Goal: Contribute content: Contribute content

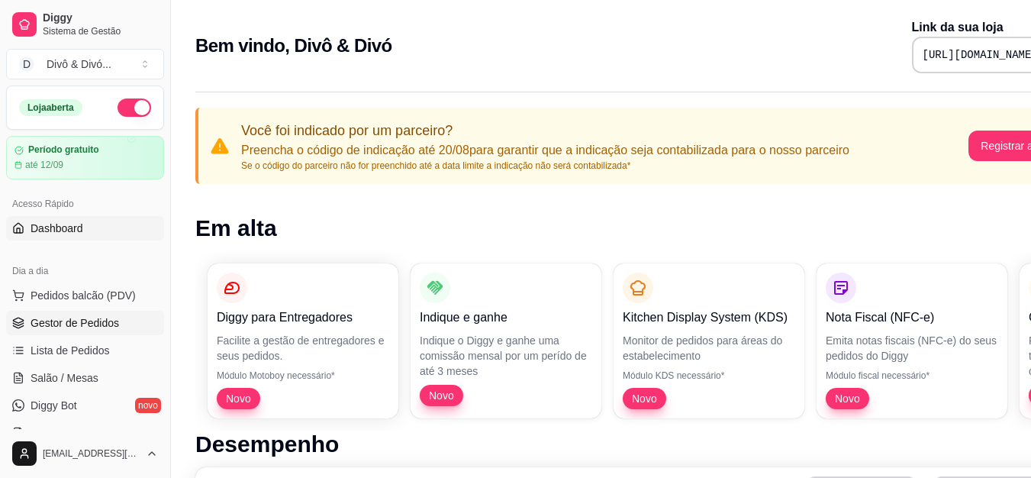
click at [106, 323] on span "Gestor de Pedidos" at bounding box center [75, 322] width 89 height 15
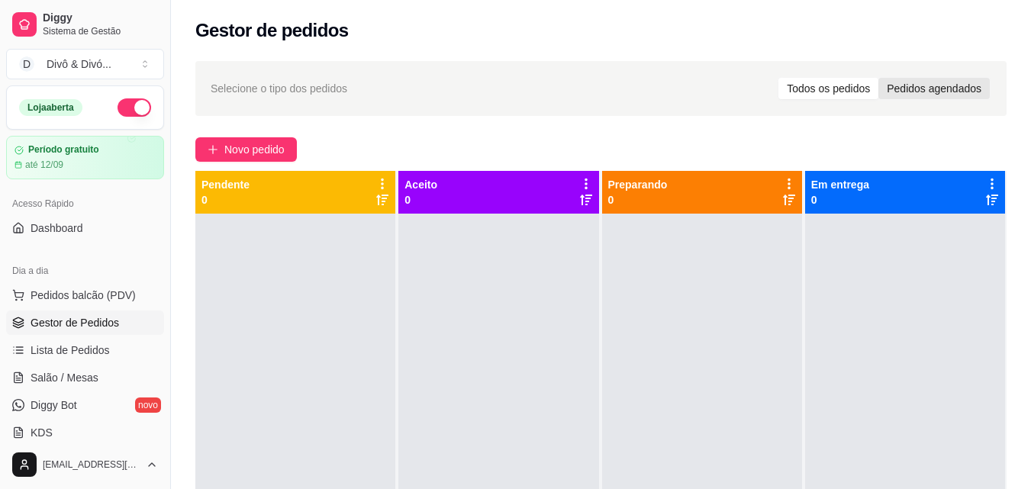
click at [936, 89] on div "Pedidos agendados" at bounding box center [933, 88] width 111 height 21
click at [878, 78] on input "Pedidos agendados" at bounding box center [878, 78] width 0 height 0
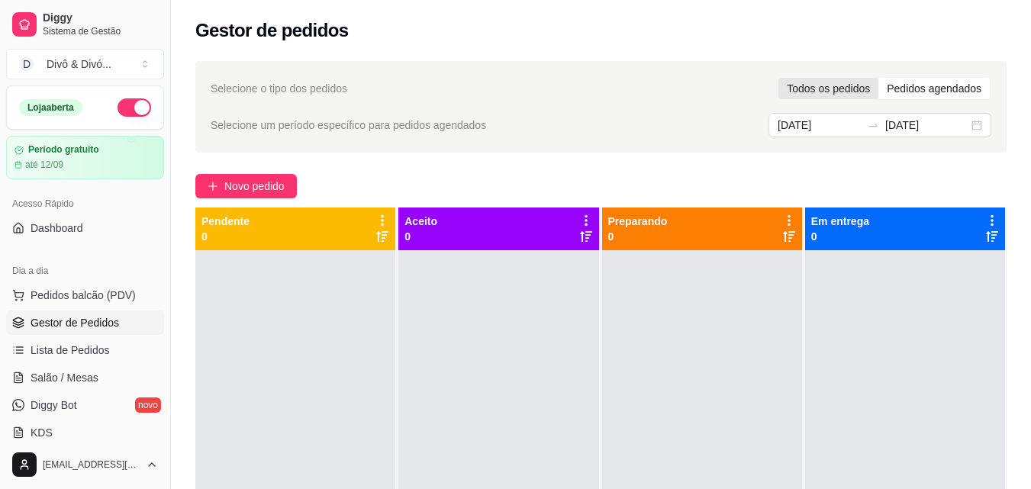
click at [849, 81] on div "Todos os pedidos" at bounding box center [828, 88] width 100 height 21
click at [778, 78] on input "Todos os pedidos" at bounding box center [778, 78] width 0 height 0
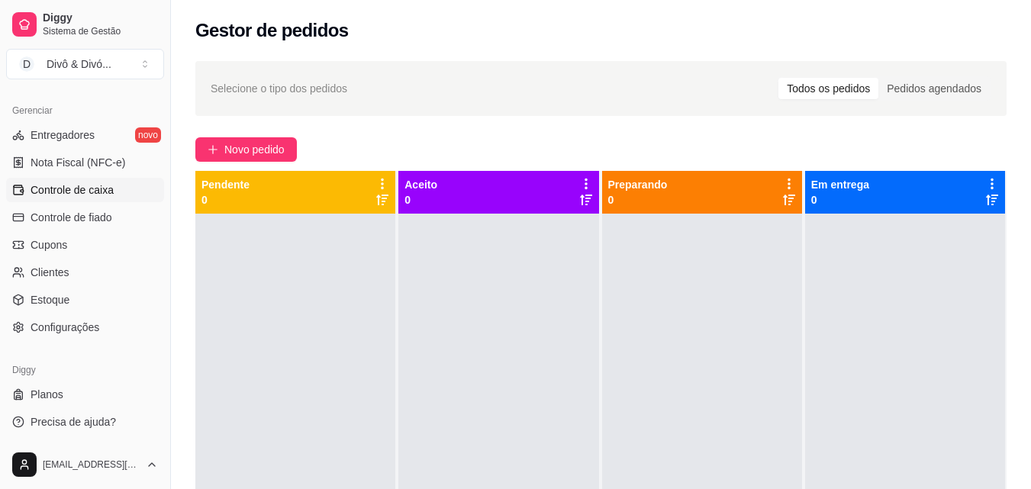
click at [76, 191] on span "Controle de caixa" at bounding box center [72, 189] width 83 height 15
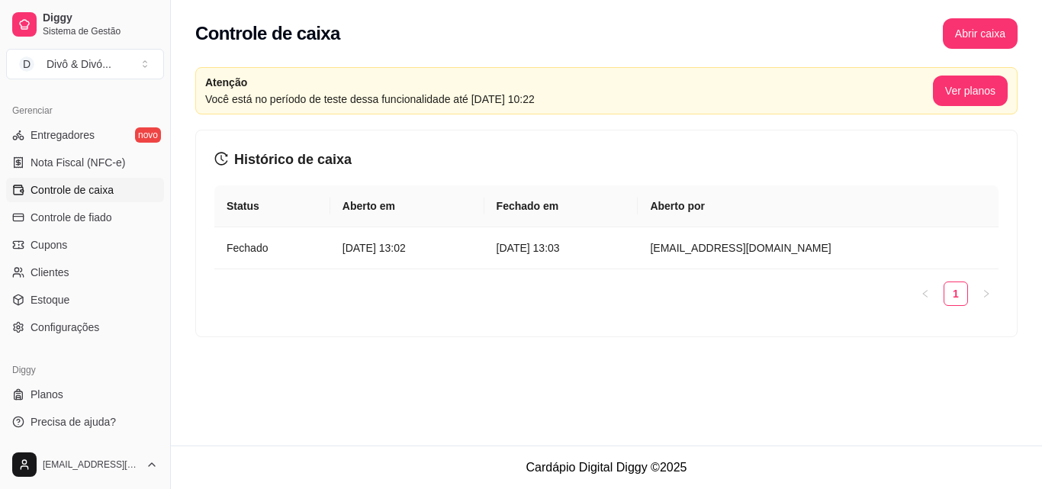
click at [104, 193] on span "Controle de caixa" at bounding box center [72, 189] width 83 height 15
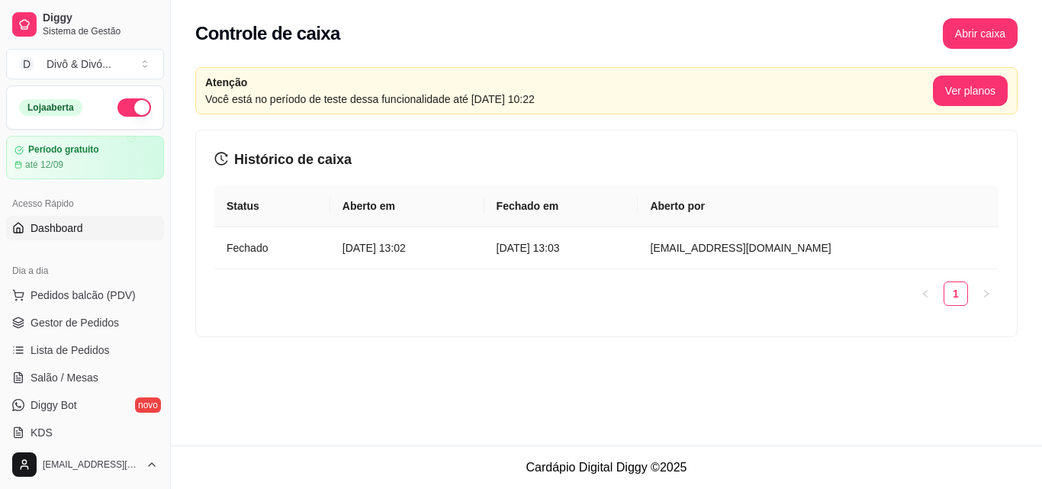
click at [76, 229] on span "Dashboard" at bounding box center [57, 228] width 53 height 15
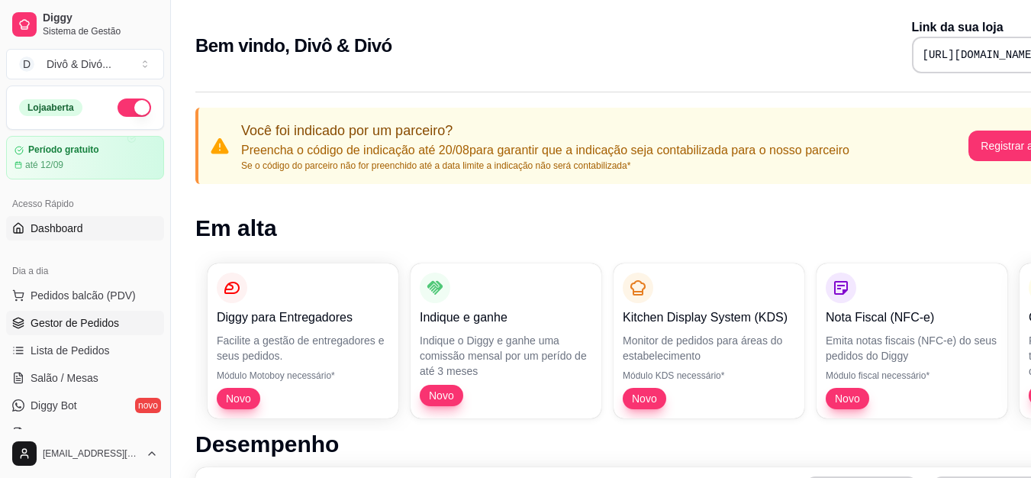
click at [101, 324] on span "Gestor de Pedidos" at bounding box center [75, 322] width 89 height 15
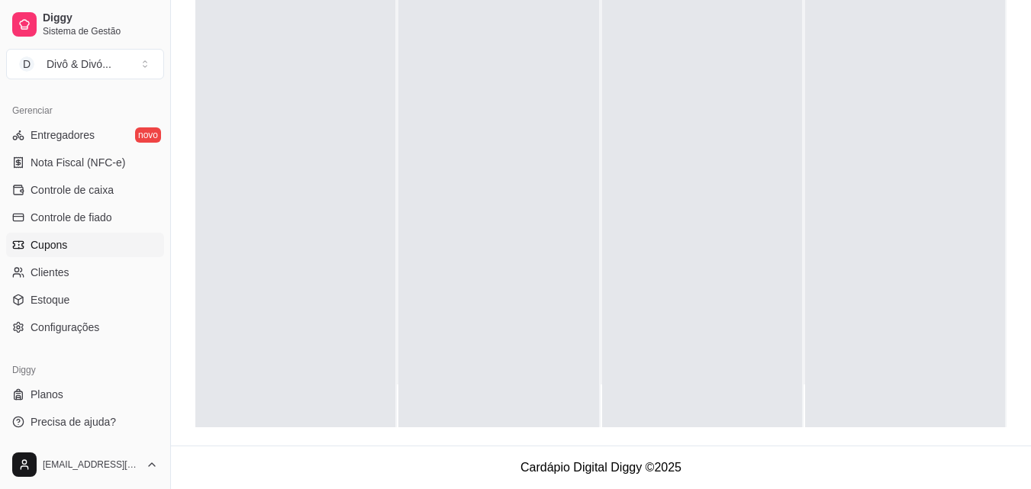
scroll to position [533, 0]
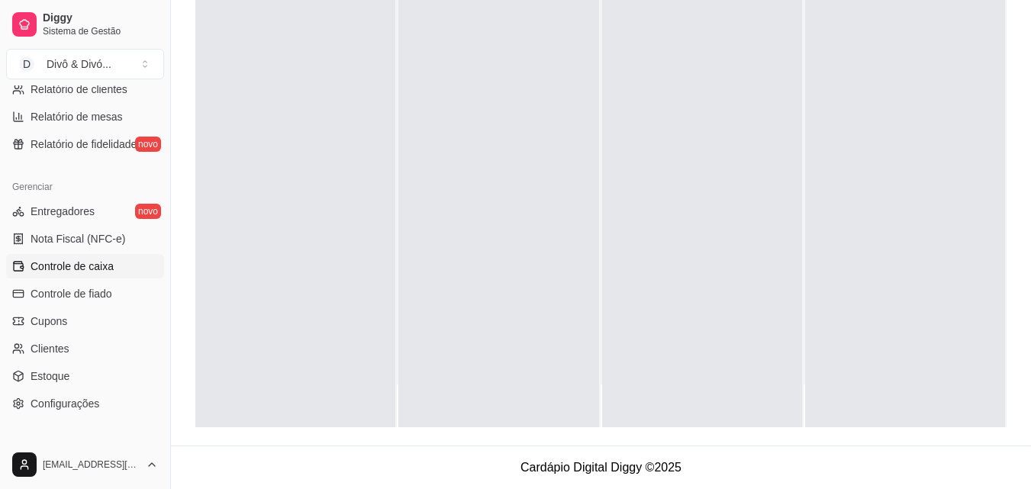
click at [101, 262] on span "Controle de caixa" at bounding box center [72, 266] width 83 height 15
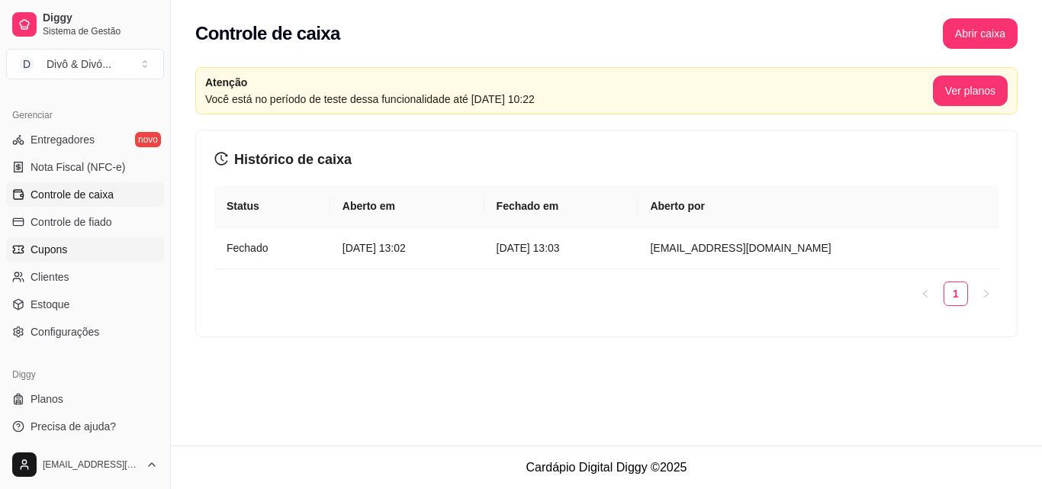
scroll to position [609, 0]
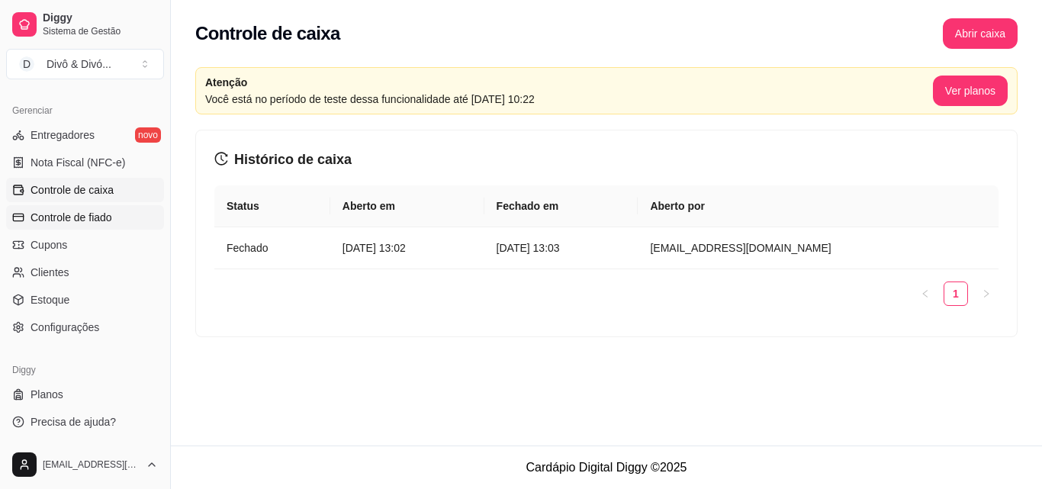
click at [111, 224] on span "Controle de fiado" at bounding box center [72, 217] width 82 height 15
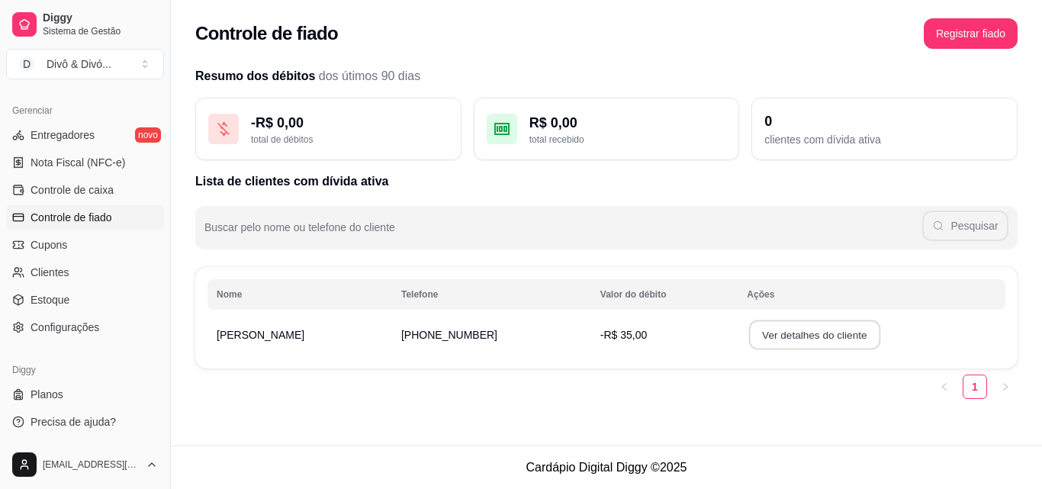
click at [749, 337] on button "Ver detalhes do cliente" at bounding box center [814, 335] width 131 height 30
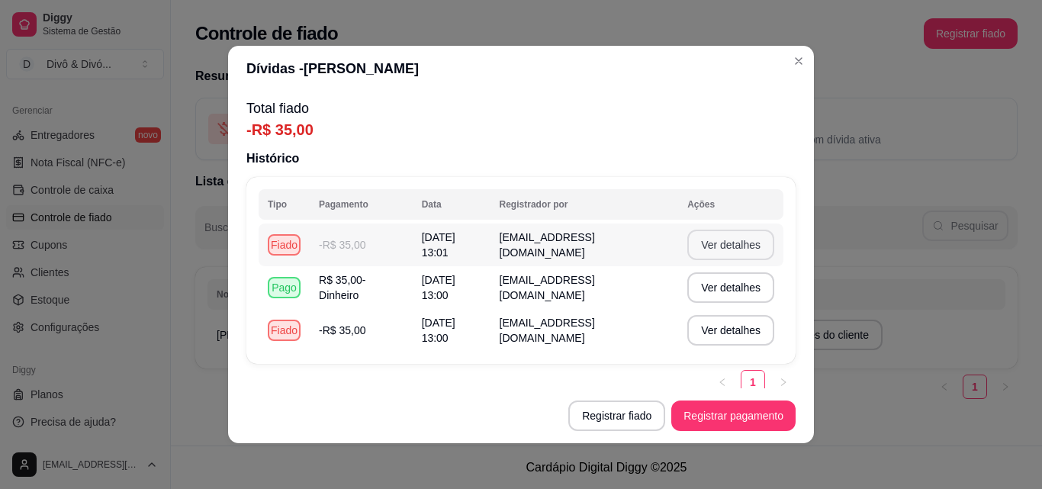
click at [720, 253] on button "Ver detalhes" at bounding box center [731, 245] width 87 height 31
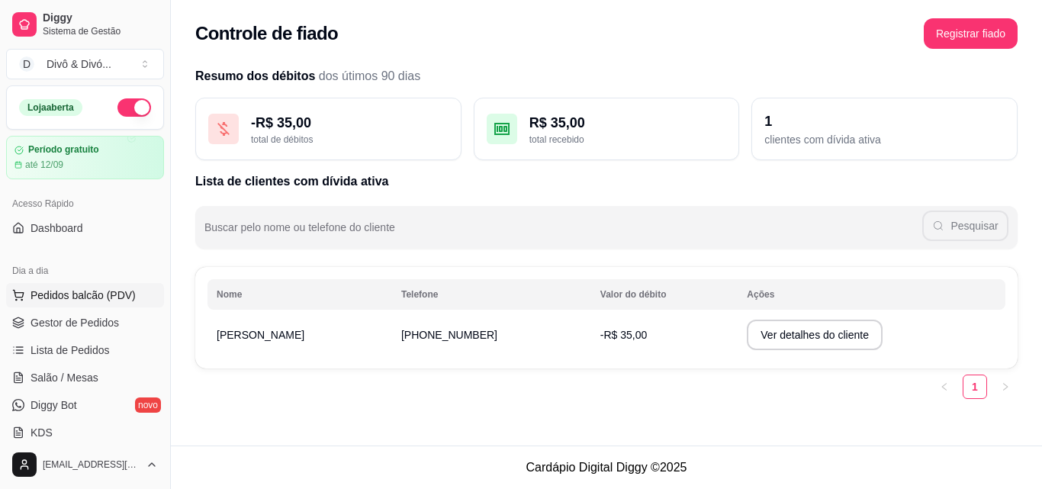
click at [82, 291] on span "Pedidos balcão (PDV)" at bounding box center [83, 295] width 105 height 15
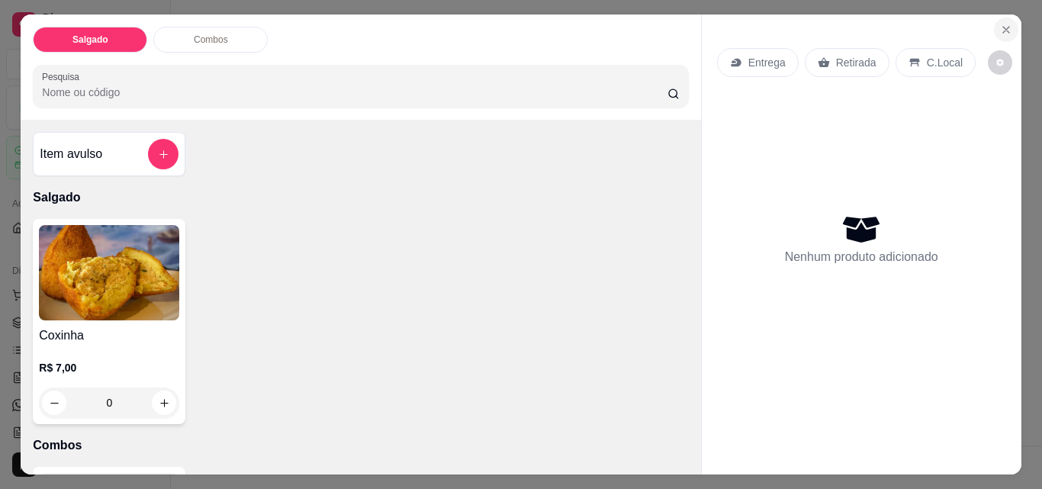
click at [1000, 33] on button "Close" at bounding box center [1006, 30] width 24 height 24
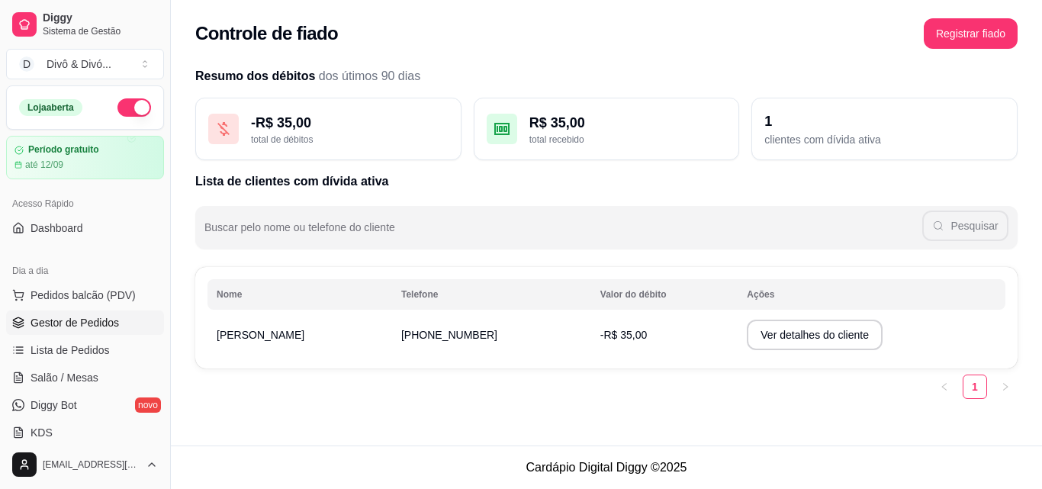
click at [75, 318] on span "Gestor de Pedidos" at bounding box center [75, 322] width 89 height 15
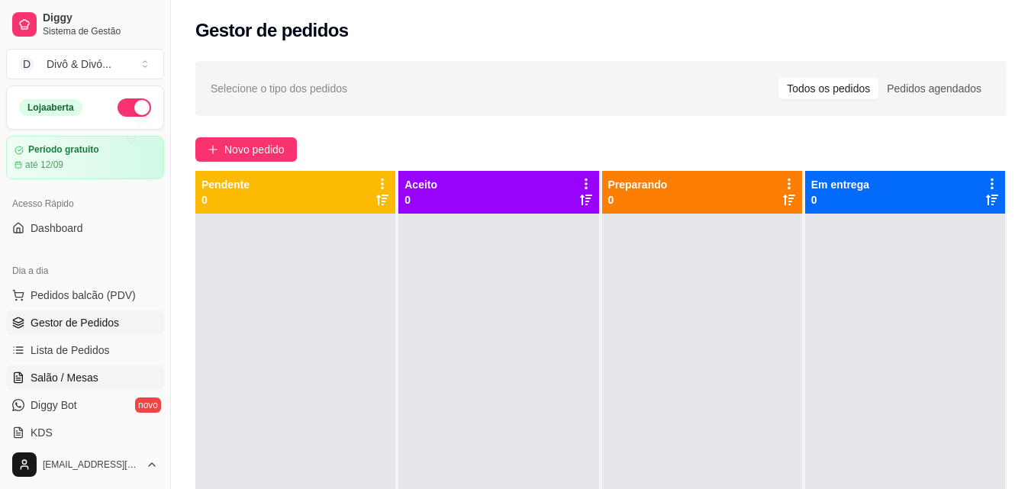
click at [83, 377] on span "Salão / Mesas" at bounding box center [65, 377] width 68 height 15
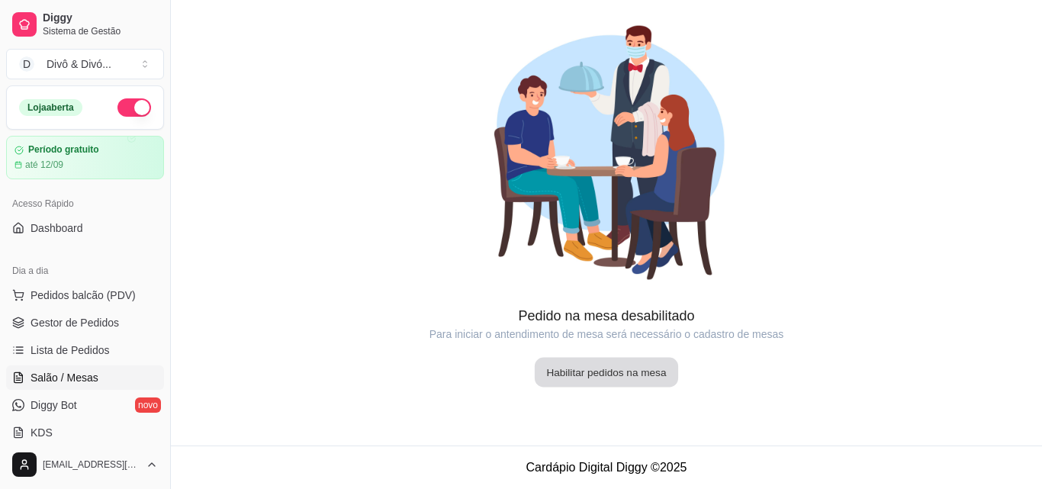
click at [642, 358] on button "Habilitar pedidos na mesa" at bounding box center [606, 373] width 143 height 30
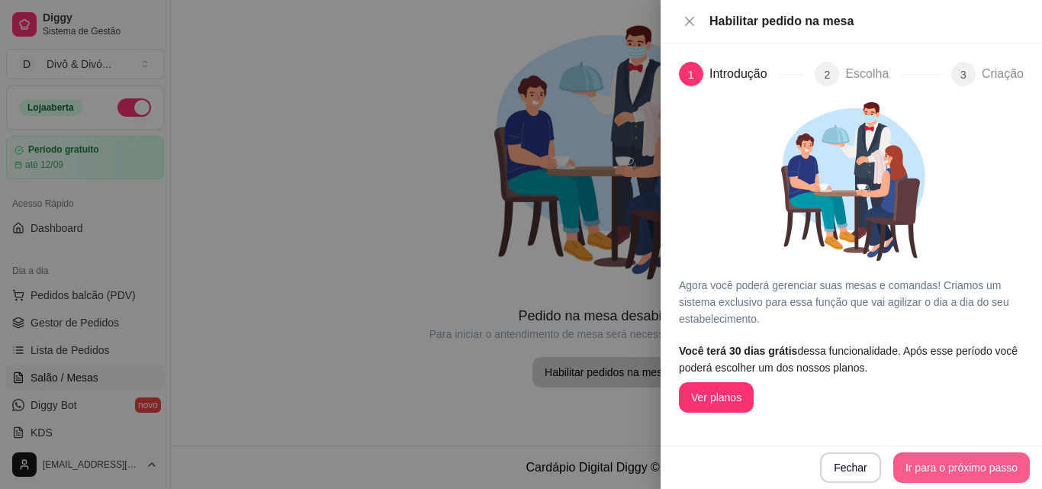
click at [919, 462] on button "Ir para o próximo passo" at bounding box center [962, 468] width 137 height 31
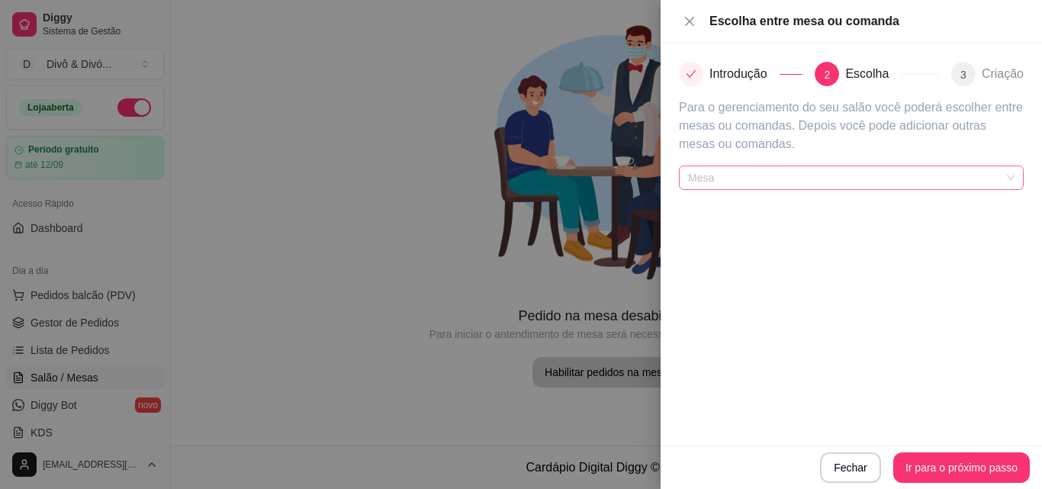
click at [1008, 182] on span "Mesa" at bounding box center [851, 177] width 327 height 23
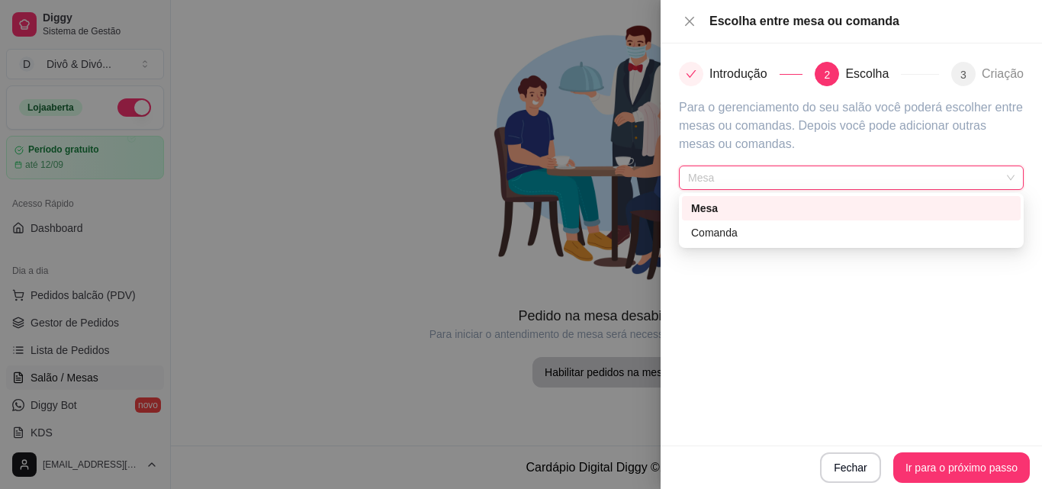
click at [1008, 182] on span "Mesa" at bounding box center [851, 177] width 327 height 23
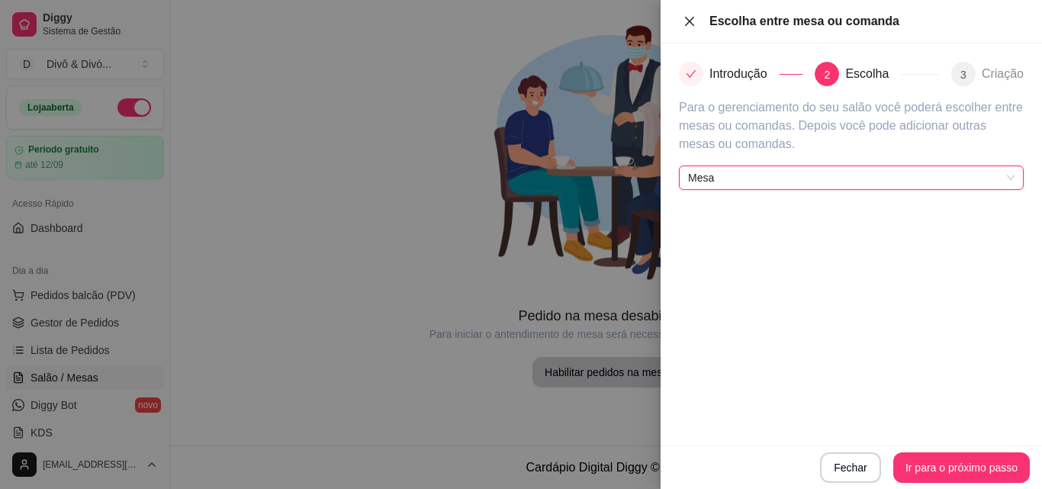
click at [684, 26] on icon "close" at bounding box center [690, 21] width 12 height 12
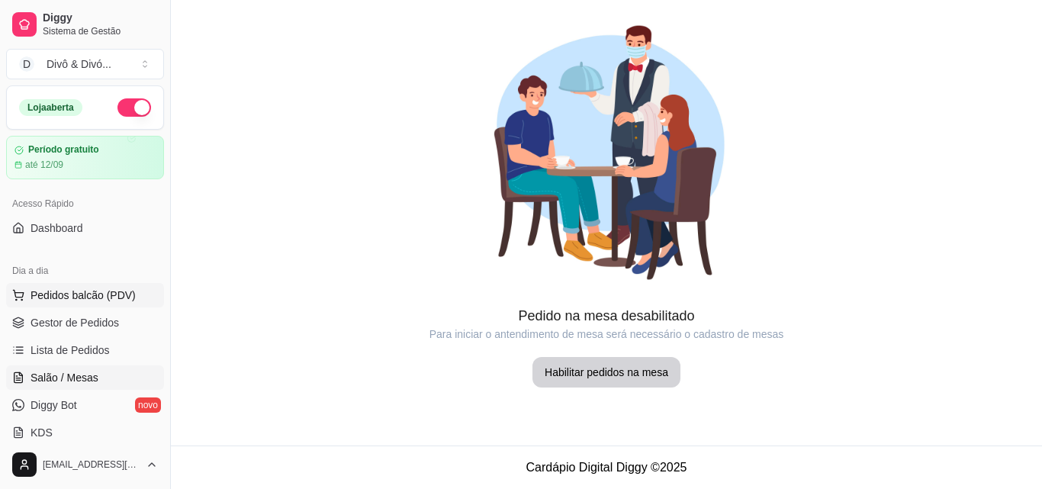
click at [79, 296] on span "Pedidos balcão (PDV)" at bounding box center [83, 295] width 105 height 15
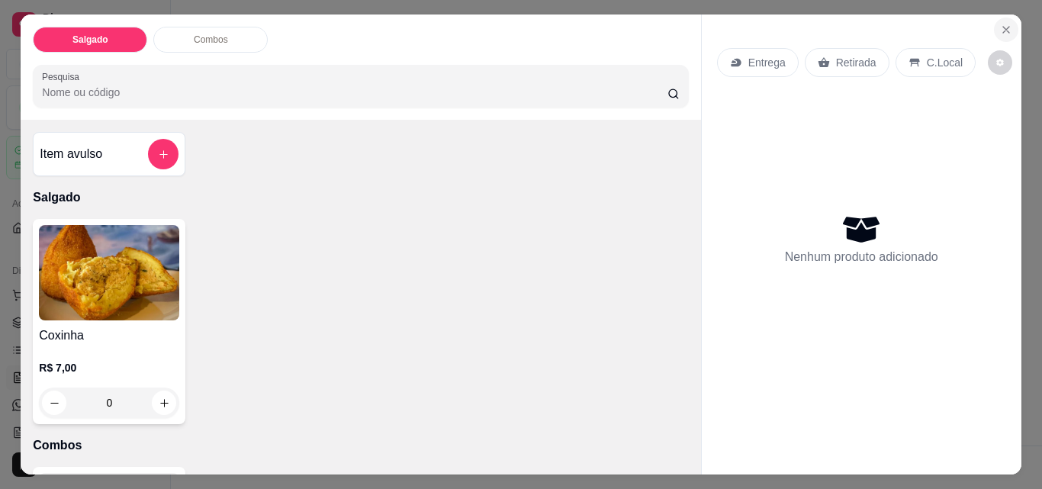
click at [1006, 24] on icon "Close" at bounding box center [1006, 30] width 12 height 12
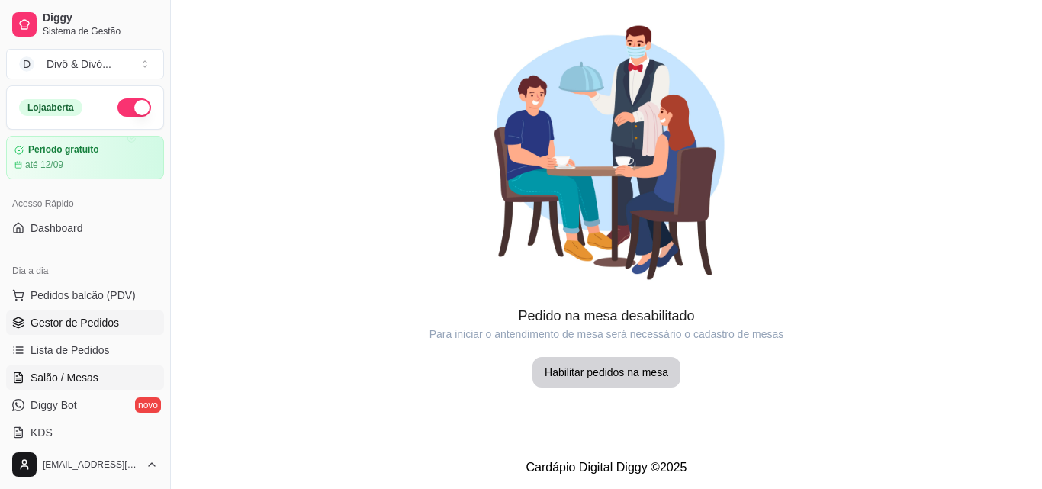
click at [100, 323] on span "Gestor de Pedidos" at bounding box center [75, 322] width 89 height 15
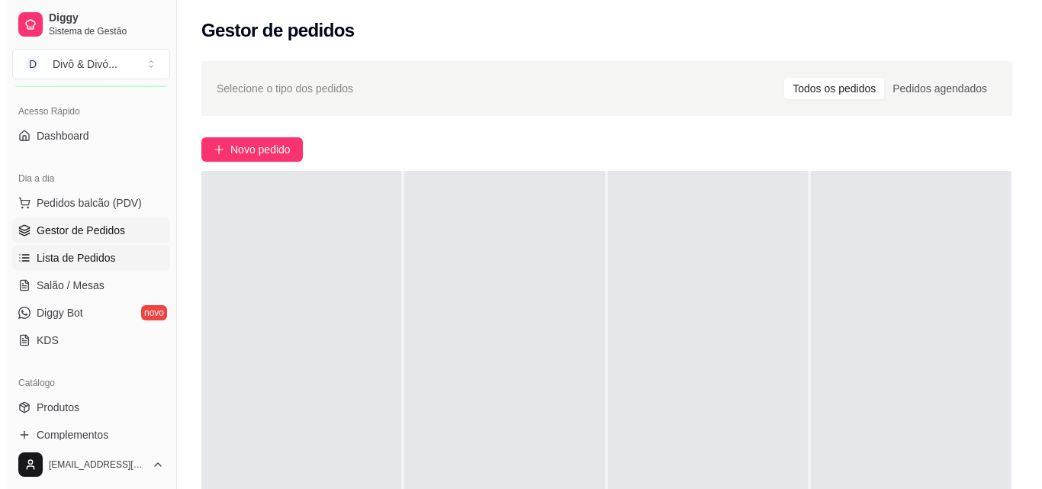
scroll to position [229, 0]
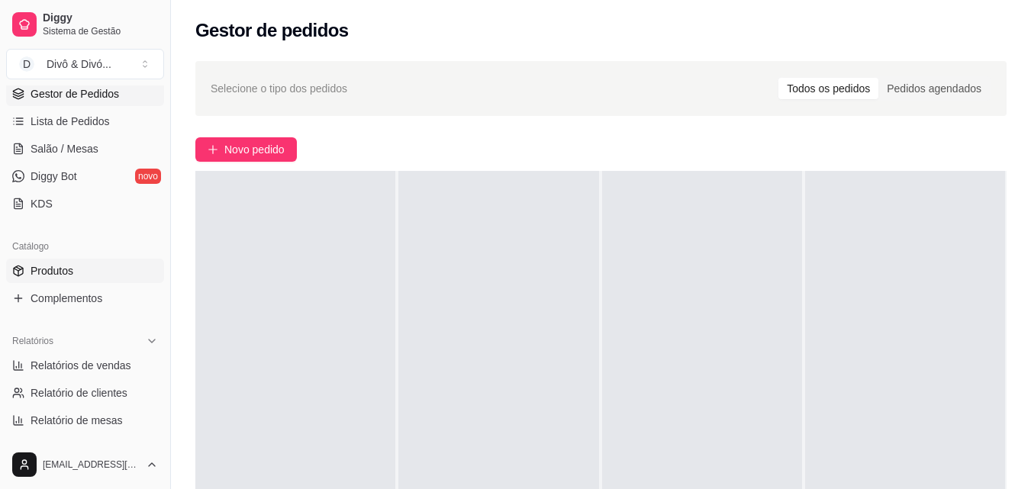
click at [79, 269] on link "Produtos" at bounding box center [85, 271] width 158 height 24
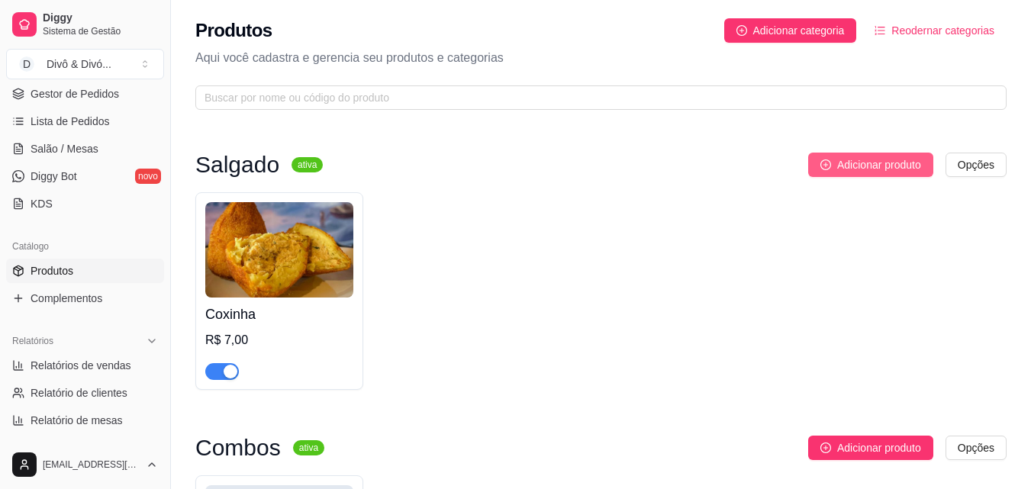
click at [895, 159] on span "Adicionar produto" at bounding box center [879, 164] width 84 height 17
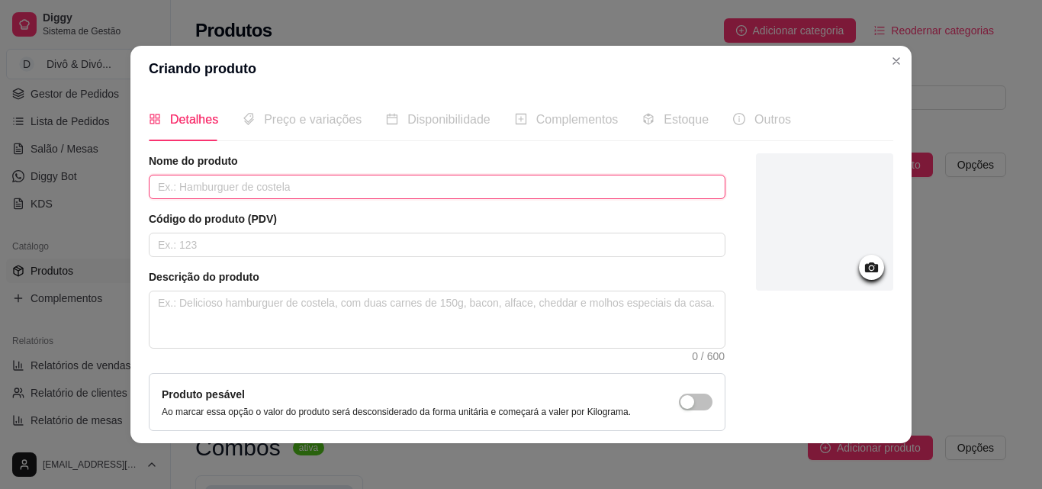
click at [381, 185] on input "text" at bounding box center [437, 187] width 577 height 24
type input "Kibe"
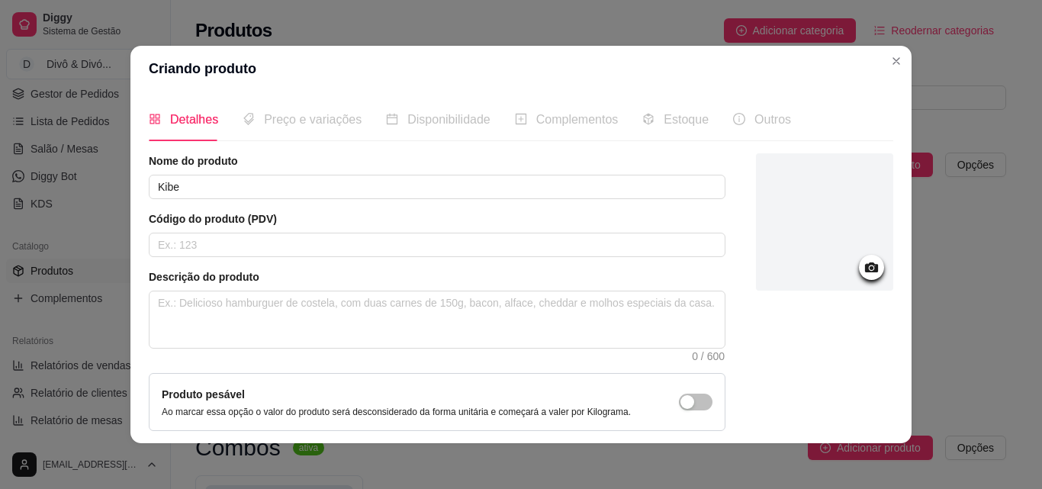
click at [863, 269] on icon at bounding box center [872, 268] width 18 height 18
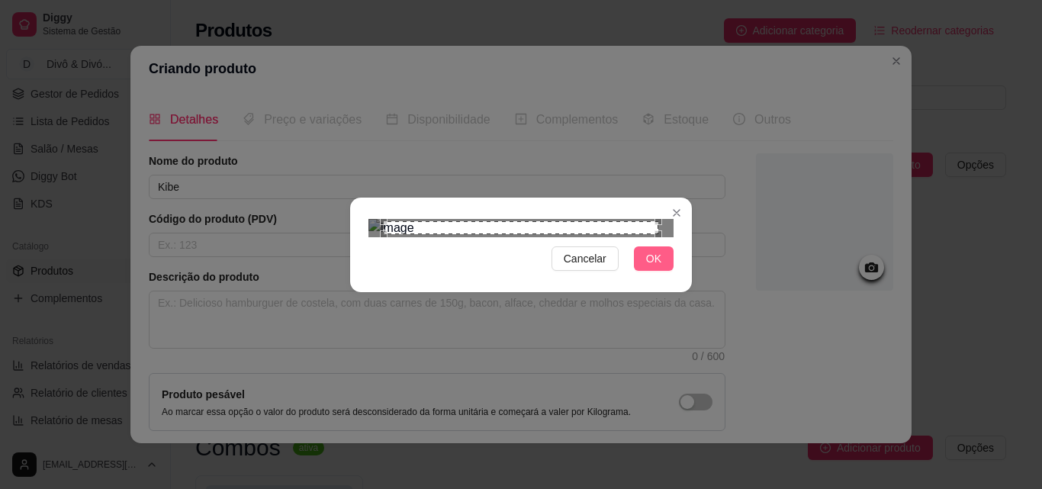
click at [655, 267] on span "OK" at bounding box center [653, 258] width 15 height 17
